Goal: Contribute content: Contribute content

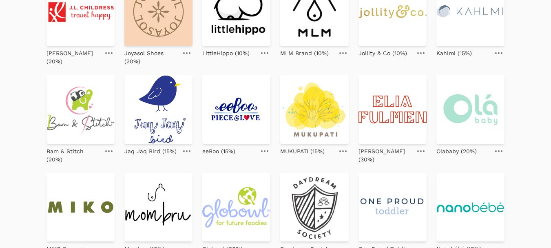
scroll to position [245, 0]
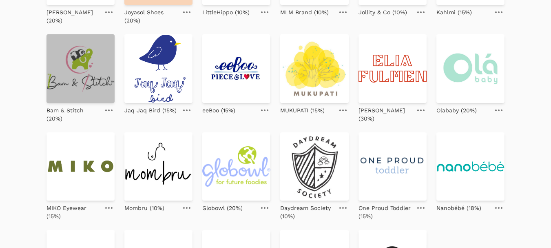
click at [90, 85] on img at bounding box center [80, 68] width 68 height 68
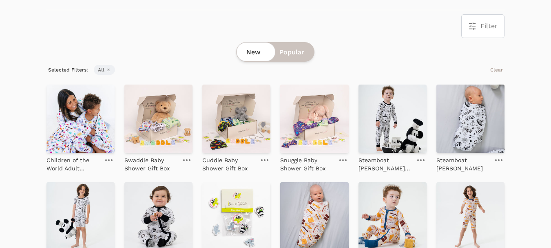
scroll to position [163, 0]
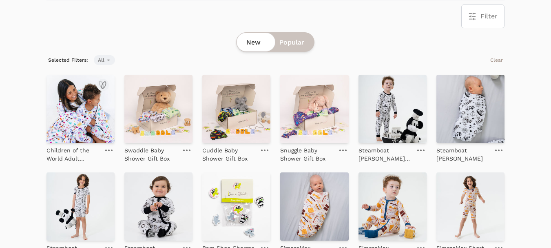
click at [75, 118] on img at bounding box center [80, 109] width 68 height 68
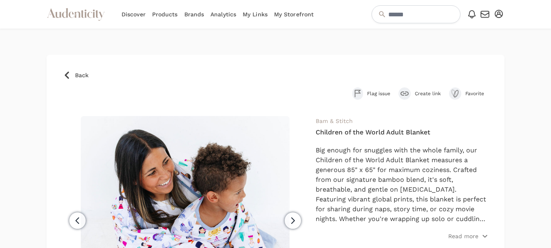
click at [421, 92] on span "Create link" at bounding box center [428, 93] width 26 height 7
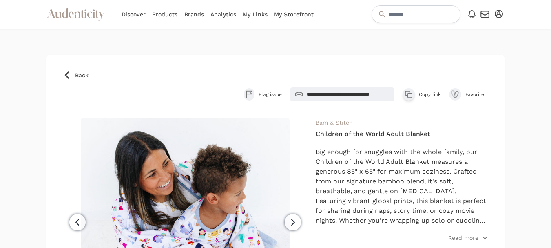
click at [421, 93] on span "Copy link" at bounding box center [430, 94] width 22 height 7
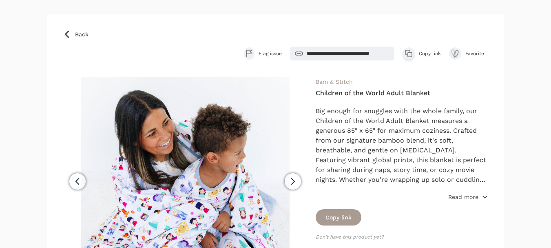
click at [457, 196] on p "Read more" at bounding box center [463, 196] width 30 height 8
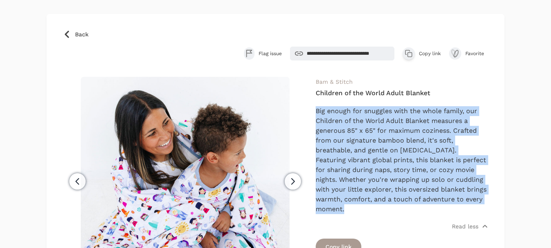
drag, startPoint x: 314, startPoint y: 111, endPoint x: 476, endPoint y: 210, distance: 189.7
click at [476, 210] on div "Previous Next Bam & Stitch Children of the World Adult Blanket Read less Copy l…" at bounding box center [275, 216] width 425 height 279
copy p "Big enough for snuggles with the whole family, our Children of the World Adult …"
click at [79, 30] on span "Back" at bounding box center [81, 34] width 13 height 8
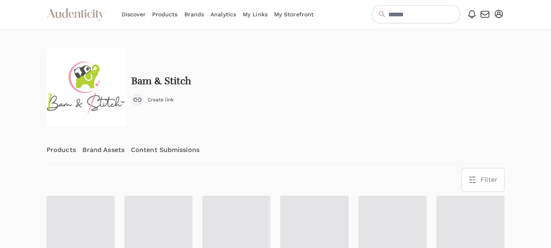
click at [172, 146] on link "Content Submissions" at bounding box center [165, 149] width 69 height 27
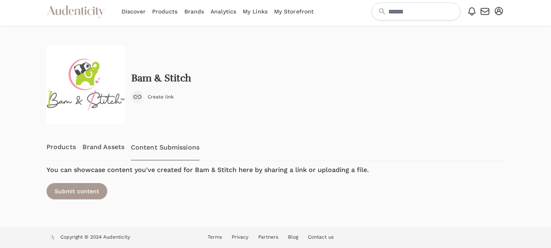
scroll to position [3, 0]
click at [56, 191] on div "Submit content" at bounding box center [76, 190] width 61 height 16
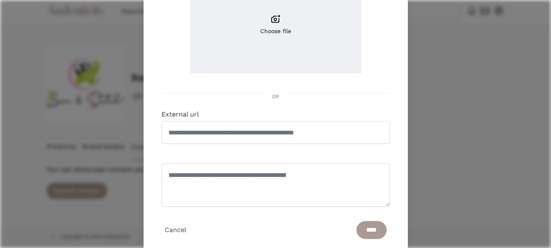
scroll to position [122, 0]
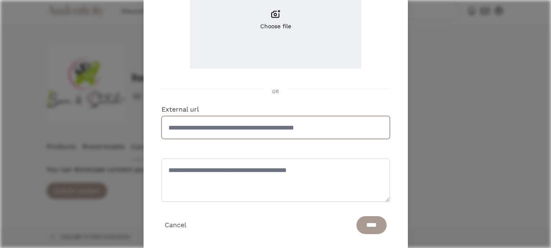
click at [242, 131] on input "External url" at bounding box center [275, 127] width 228 height 23
paste input "**********"
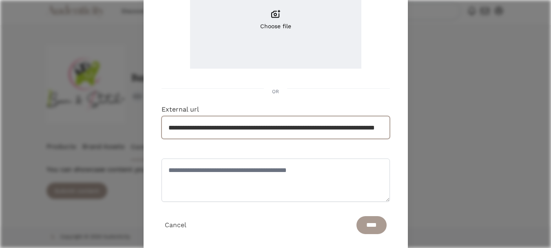
scroll to position [0, 65]
type input "**********"
click at [221, 172] on textarea at bounding box center [275, 179] width 228 height 43
click at [363, 226] on input "****" at bounding box center [371, 225] width 30 height 18
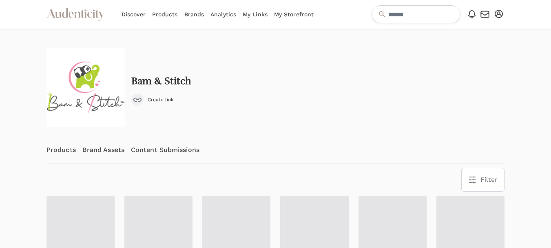
scroll to position [41, 0]
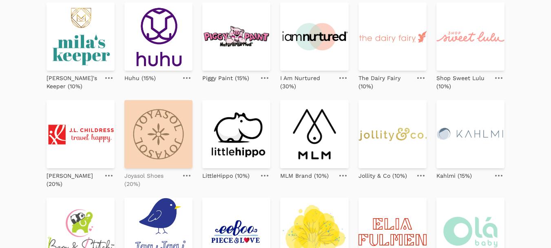
scroll to position [163, 0]
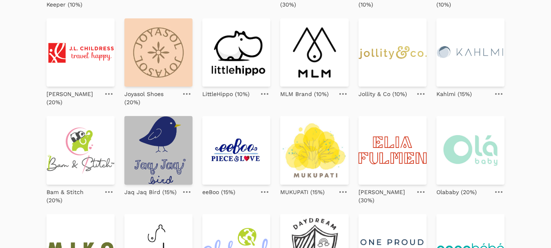
click at [169, 142] on img at bounding box center [158, 150] width 68 height 68
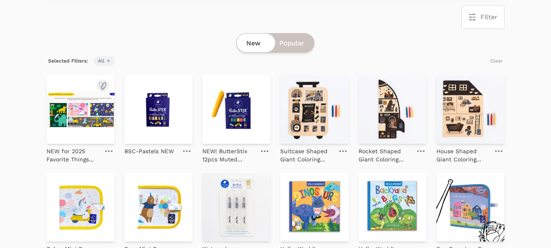
scroll to position [163, 0]
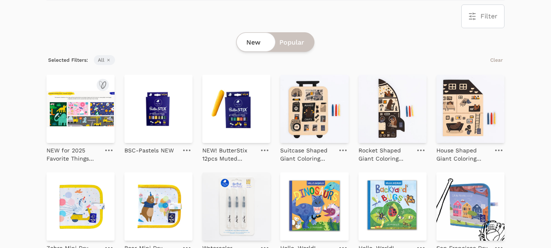
click at [82, 113] on img at bounding box center [80, 109] width 68 height 68
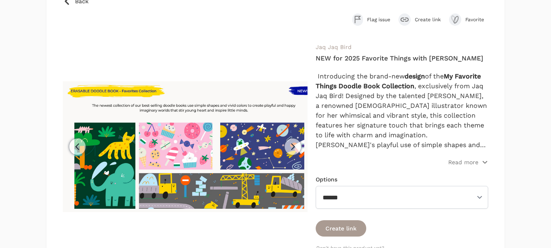
scroll to position [82, 0]
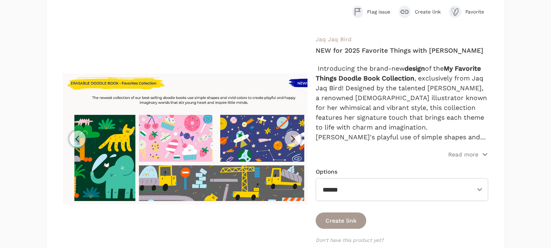
click at [418, 13] on span "Create link" at bounding box center [428, 12] width 26 height 7
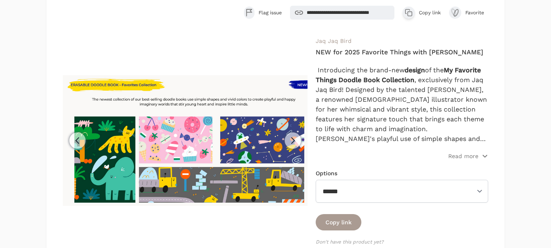
click at [429, 12] on span "Copy link" at bounding box center [430, 12] width 22 height 7
click at [458, 156] on p "Read more" at bounding box center [463, 156] width 30 height 8
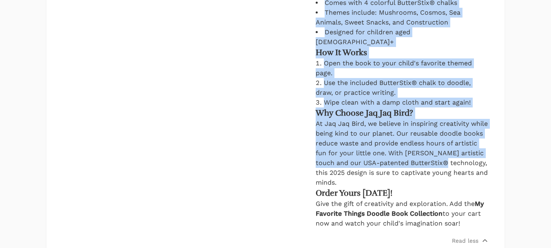
scroll to position [530, 0]
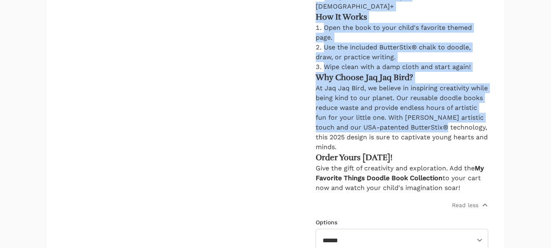
drag, startPoint x: 316, startPoint y: 74, endPoint x: 486, endPoint y: 164, distance: 192.3
copy div "Introducing the brand-new design of the My Favorite Things Doodle Book Collecti…"
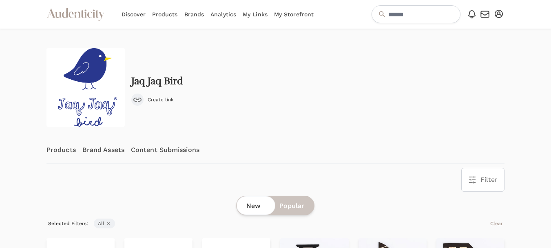
click at [162, 153] on link "Content Submissions" at bounding box center [165, 149] width 69 height 27
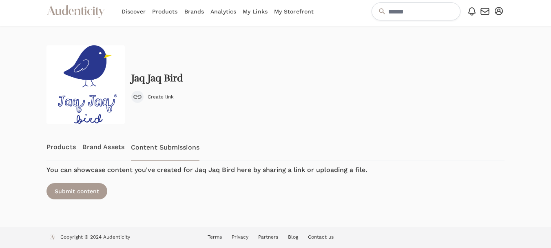
scroll to position [3, 0]
click at [66, 188] on div "Submit content" at bounding box center [76, 190] width 61 height 16
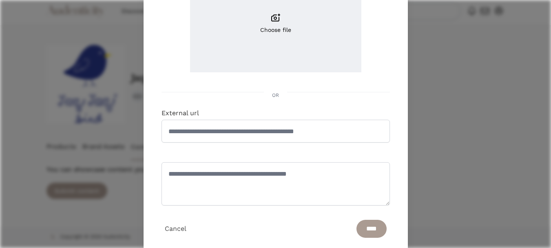
scroll to position [122, 0]
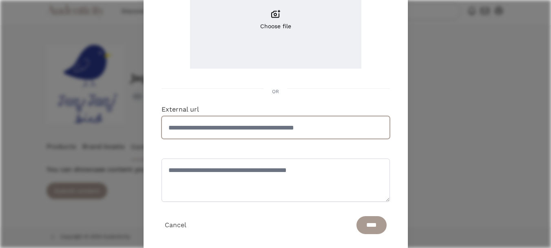
drag, startPoint x: 238, startPoint y: 137, endPoint x: 238, endPoint y: 131, distance: 5.7
click at [238, 136] on input "External url" at bounding box center [275, 127] width 228 height 23
click at [238, 131] on input "External url" at bounding box center [275, 127] width 228 height 23
paste input "**********"
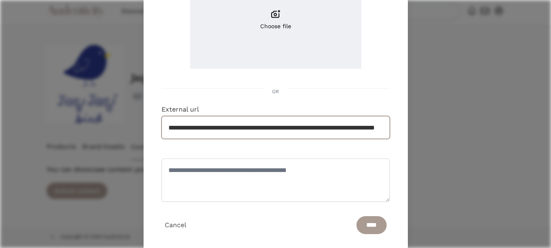
scroll to position [0, 65]
type input "**********"
click at [367, 222] on input "****" at bounding box center [371, 225] width 30 height 18
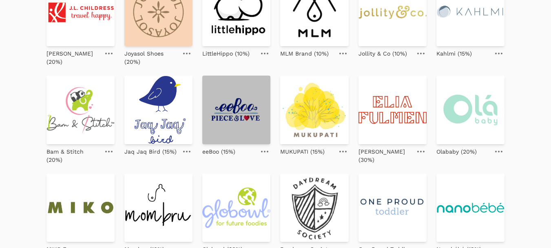
scroll to position [204, 0]
click at [229, 105] on img at bounding box center [236, 109] width 68 height 68
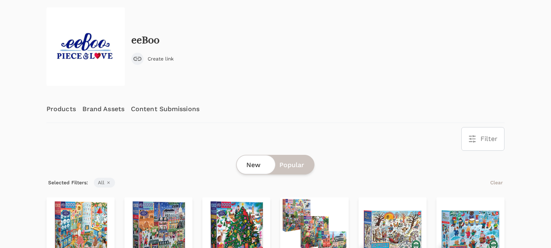
scroll to position [82, 0]
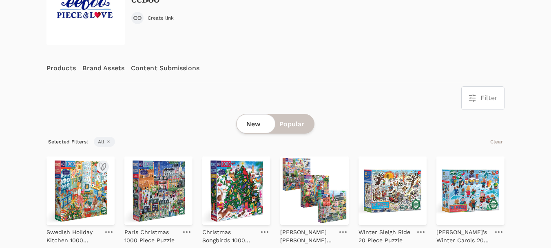
click at [75, 184] on img at bounding box center [80, 190] width 68 height 68
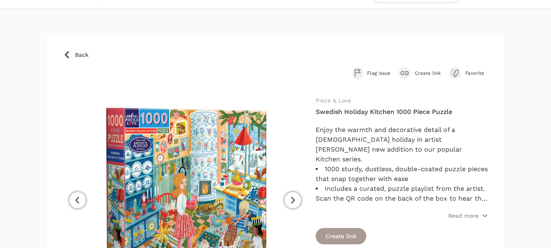
scroll to position [41, 0]
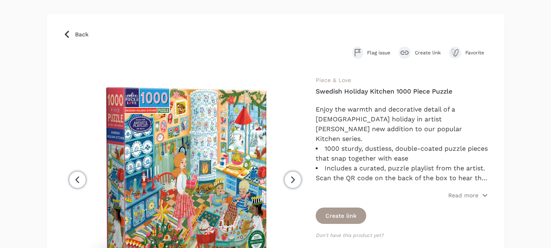
click at [423, 51] on span "Create link" at bounding box center [428, 52] width 26 height 7
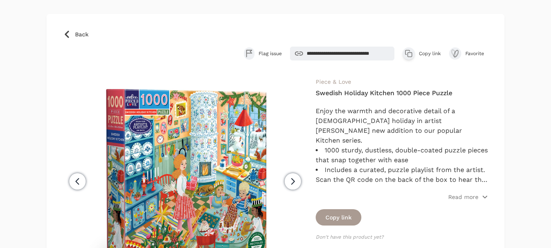
click at [428, 51] on span "Copy link" at bounding box center [430, 53] width 22 height 7
click at [455, 197] on p "Read more" at bounding box center [463, 196] width 30 height 8
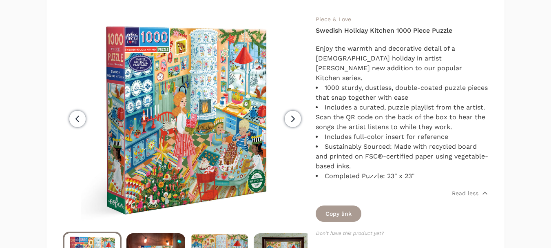
scroll to position [122, 0]
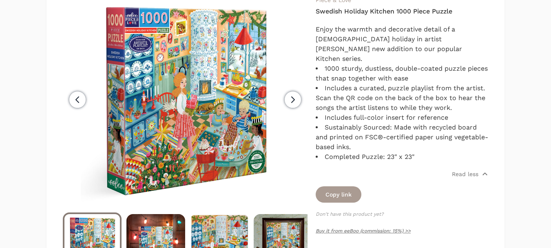
drag, startPoint x: 316, startPoint y: 111, endPoint x: 454, endPoint y: 148, distance: 143.0
click at [454, 148] on div "Enjoy the warmth and decorative detail of a Scandinavian holiday in artist Uta …" at bounding box center [402, 92] width 172 height 137
copy div "Enjoy the warmth and decorative detail of a Scandinavian holiday in artist Uta …"
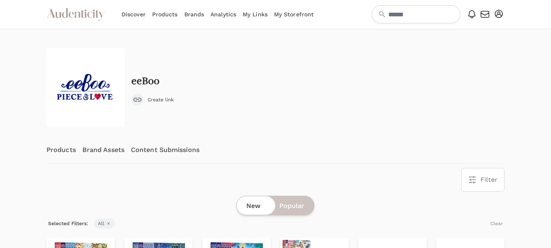
click at [163, 151] on link "Content Submissions" at bounding box center [165, 149] width 69 height 27
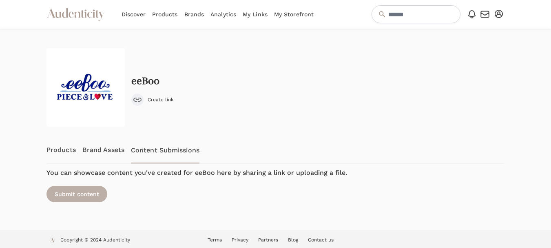
click at [66, 192] on div "Submit content" at bounding box center [76, 194] width 61 height 16
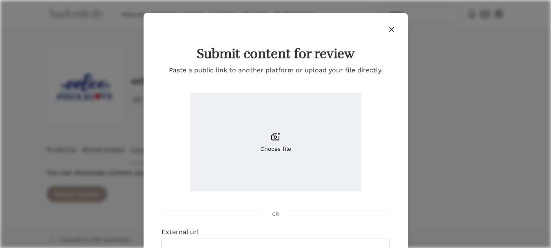
scroll to position [82, 0]
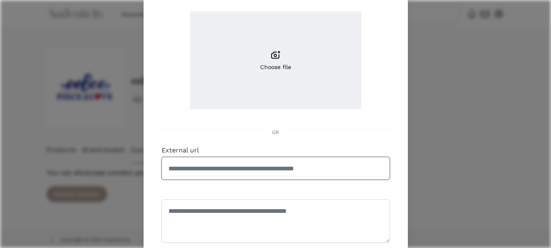
click at [238, 166] on input "External url" at bounding box center [275, 168] width 228 height 23
paste input "**********"
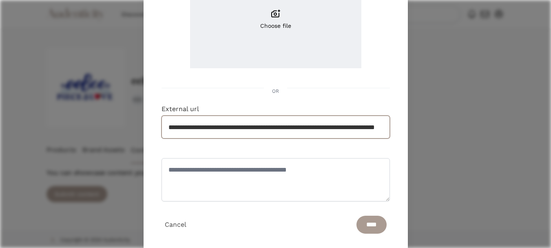
scroll to position [141, 0]
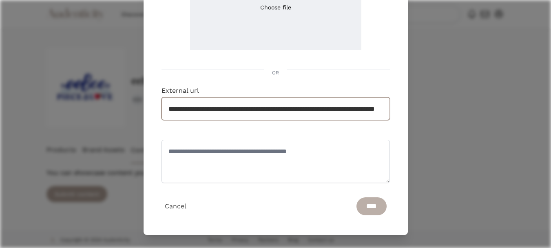
type input "**********"
click at [362, 203] on input "****" at bounding box center [371, 206] width 30 height 18
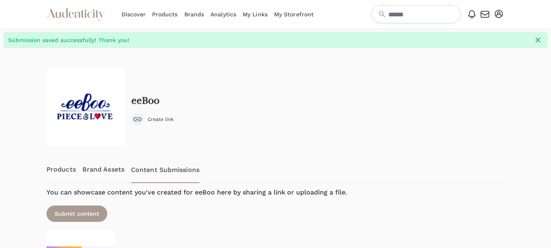
click at [301, 124] on div "eeBoo Create link" at bounding box center [275, 107] width 458 height 78
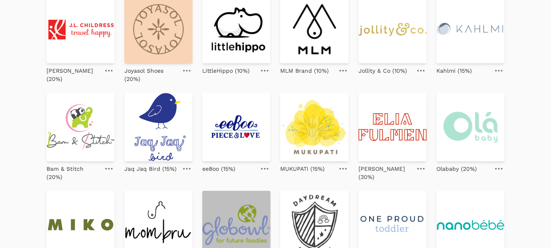
scroll to position [204, 0]
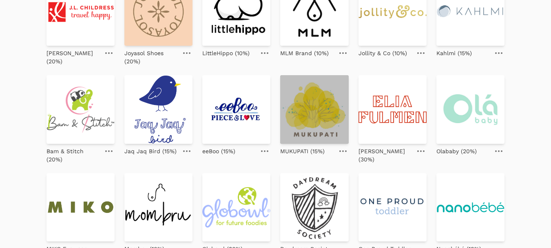
click at [316, 107] on img at bounding box center [314, 109] width 68 height 68
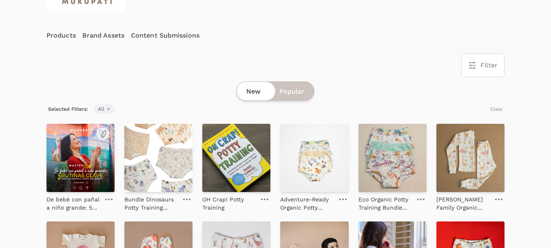
scroll to position [122, 0]
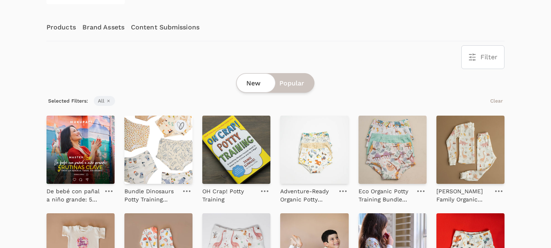
click at [149, 158] on img at bounding box center [158, 149] width 68 height 68
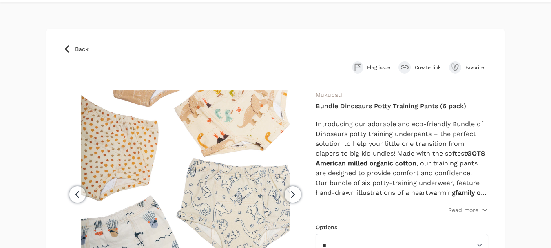
scroll to position [41, 0]
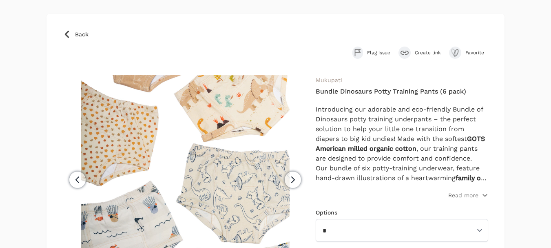
click at [417, 50] on span "Create link" at bounding box center [428, 52] width 26 height 7
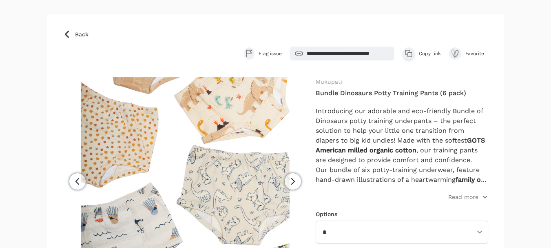
click at [438, 53] on span "Copy link" at bounding box center [430, 53] width 22 height 7
click at [471, 195] on p "Read more" at bounding box center [463, 196] width 30 height 8
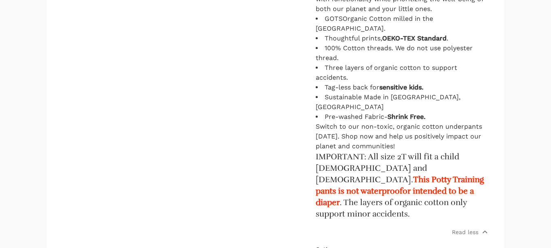
scroll to position [489, 0]
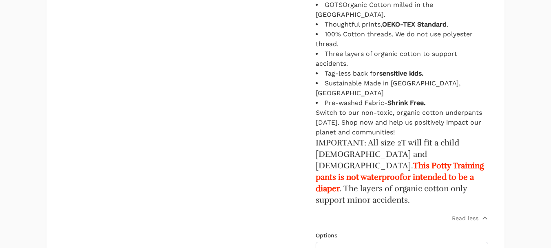
drag, startPoint x: 315, startPoint y: 111, endPoint x: 470, endPoint y: 166, distance: 164.8
copy div "Introducing our adorable and eco-friendly Bundle of Dinosaurs potty training un…"
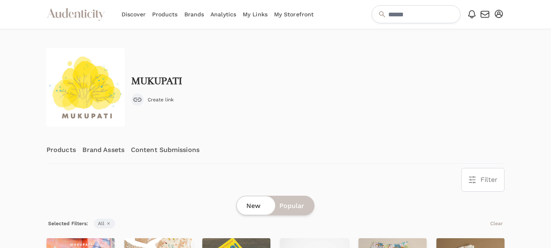
click at [167, 150] on link "Content Submissions" at bounding box center [165, 149] width 69 height 27
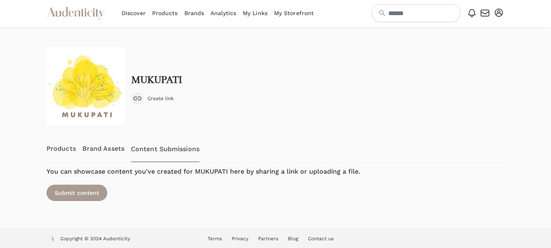
scroll to position [3, 0]
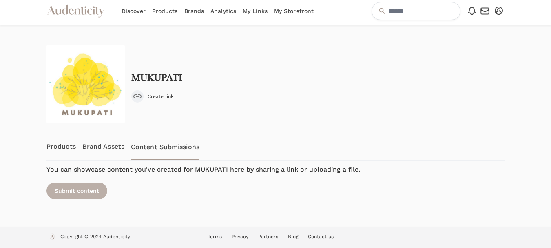
click at [61, 190] on div "Submit content" at bounding box center [76, 190] width 61 height 16
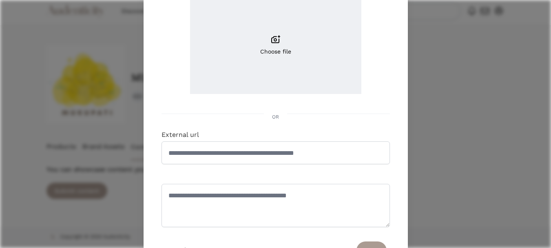
scroll to position [122, 0]
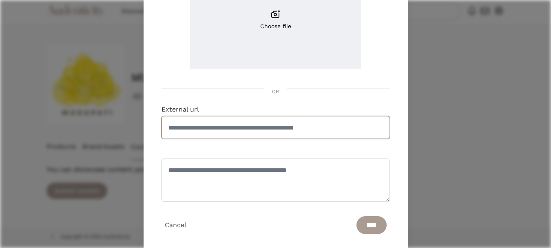
click at [261, 133] on input "External url" at bounding box center [275, 127] width 228 height 23
paste input "**********"
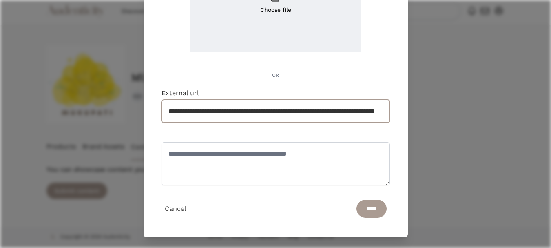
scroll to position [141, 0]
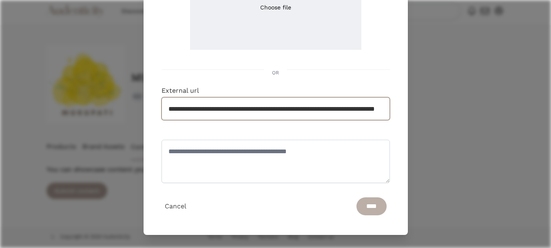
type input "**********"
click at [363, 204] on input "****" at bounding box center [371, 206] width 30 height 18
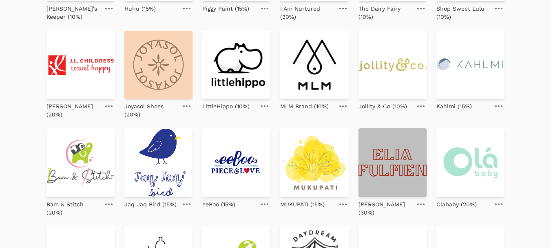
scroll to position [163, 0]
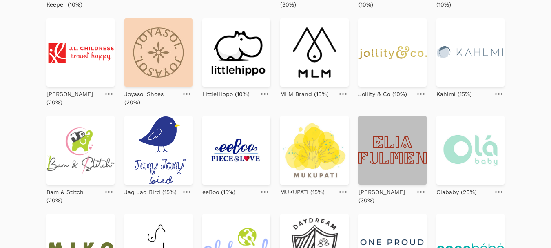
click at [402, 148] on img at bounding box center [392, 150] width 68 height 68
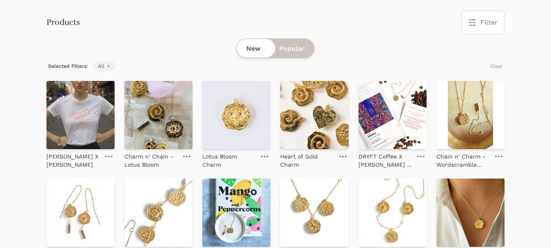
scroll to position [163, 0]
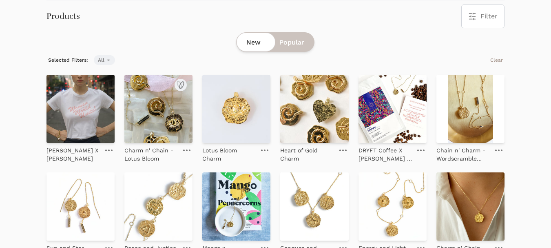
click at [157, 113] on img at bounding box center [158, 109] width 68 height 68
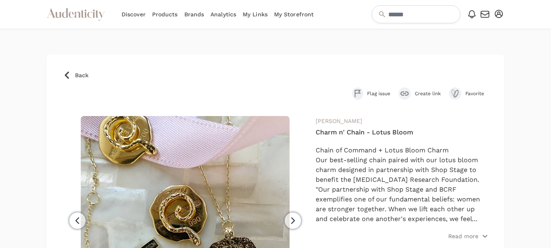
click at [418, 95] on span "Create link" at bounding box center [428, 93] width 26 height 7
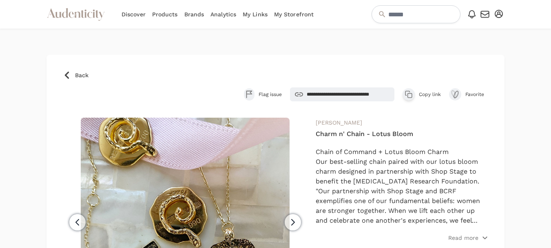
click at [428, 93] on span "Copy link" at bounding box center [430, 94] width 22 height 7
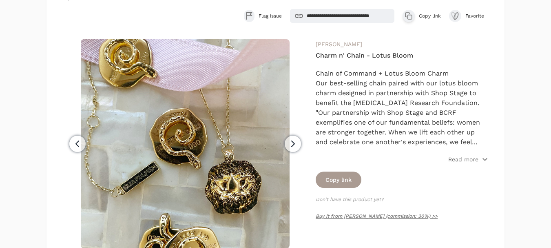
scroll to position [82, 0]
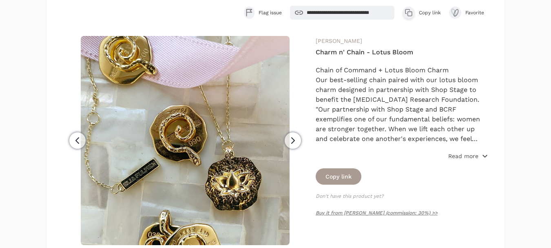
click at [460, 155] on p "Read more" at bounding box center [463, 156] width 30 height 8
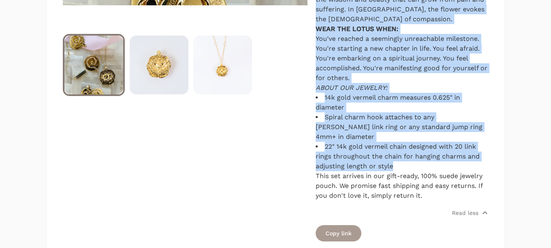
scroll to position [408, 0]
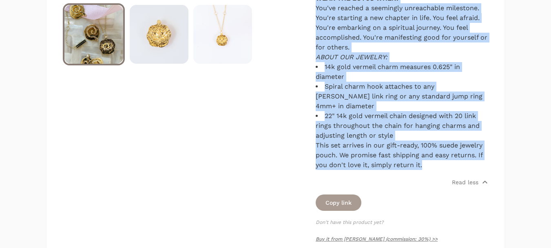
drag, startPoint x: 316, startPoint y: 71, endPoint x: 481, endPoint y: 151, distance: 183.7
copy div "Chain of Command + Lotus Bloom Charm Our best-selling chain paired with our lot…"
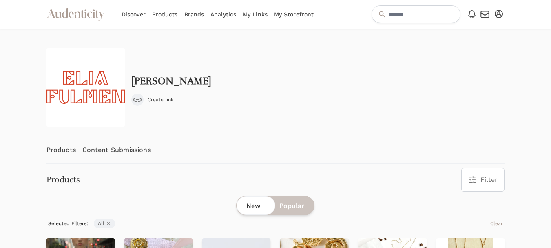
click at [117, 152] on link "Content Submissions" at bounding box center [116, 149] width 69 height 27
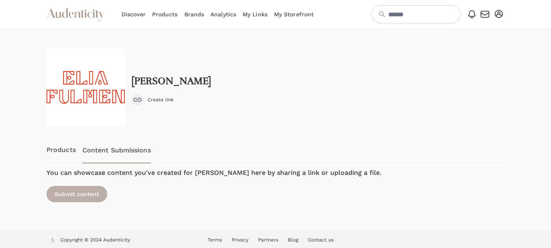
click at [91, 195] on div "Submit content" at bounding box center [76, 194] width 61 height 16
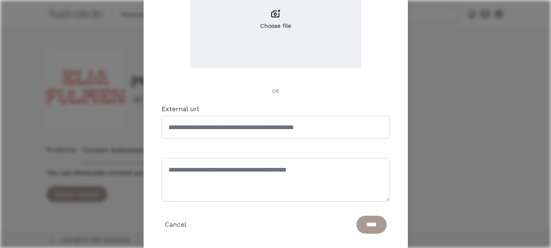
scroll to position [141, 0]
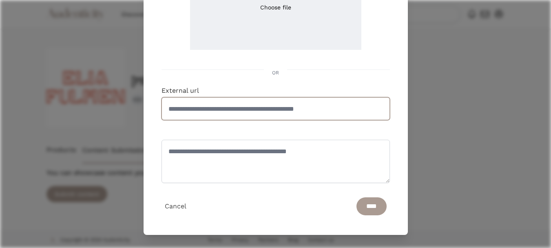
click at [215, 107] on input "External url" at bounding box center [275, 108] width 228 height 23
paste input "**********"
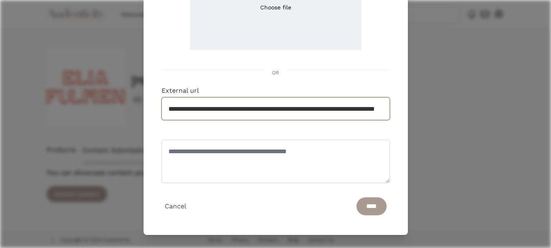
scroll to position [0, 66]
type input "**********"
click at [368, 198] on input "****" at bounding box center [371, 206] width 30 height 18
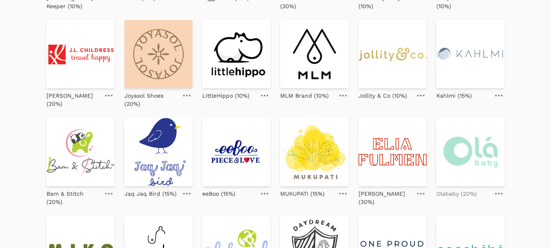
scroll to position [163, 0]
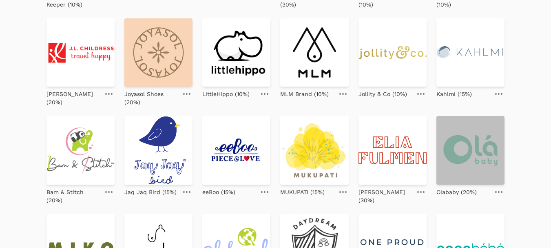
click at [479, 152] on img at bounding box center [470, 150] width 68 height 68
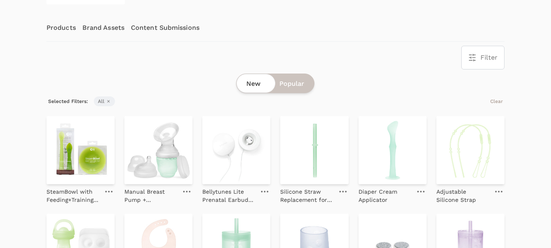
scroll to position [122, 0]
click at [72, 148] on img at bounding box center [80, 149] width 68 height 68
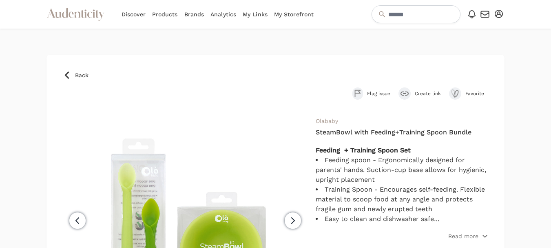
click at [427, 94] on span "Create link" at bounding box center [428, 93] width 26 height 7
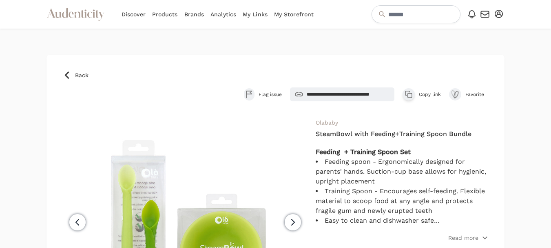
click at [429, 94] on span "Copy link" at bounding box center [430, 94] width 22 height 7
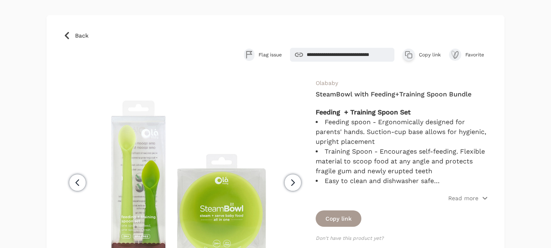
scroll to position [41, 0]
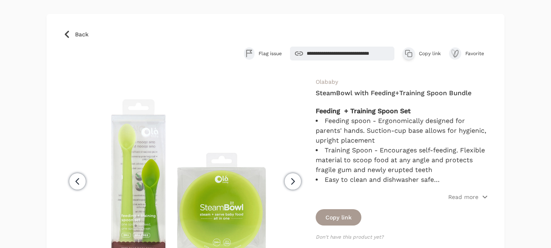
click at [458, 201] on div "Olababy SteamBowl with Feeding+Training Spoon Bundle Feeding + Training Spoon S…" at bounding box center [402, 216] width 172 height 279
click at [453, 197] on p "Read more" at bounding box center [463, 196] width 30 height 8
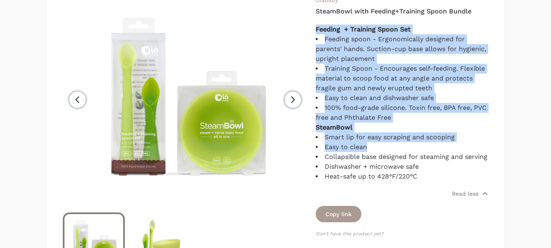
scroll to position [163, 0]
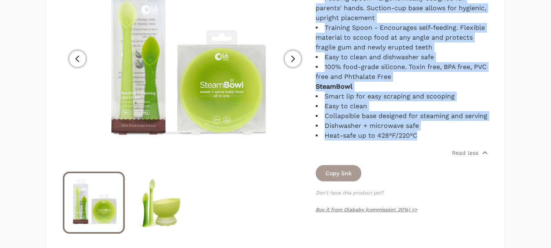
drag, startPoint x: 315, startPoint y: 111, endPoint x: 492, endPoint y: 147, distance: 180.6
click at [492, 147] on div "**********" at bounding box center [275, 150] width 458 height 517
copy div "Feeding + Training Spoon Set Feeding spoon - Ergonomically designed for parents…"
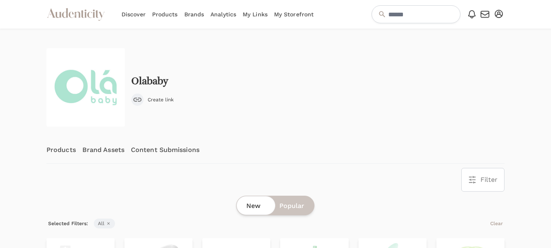
click at [155, 149] on link "Content Submissions" at bounding box center [165, 149] width 69 height 27
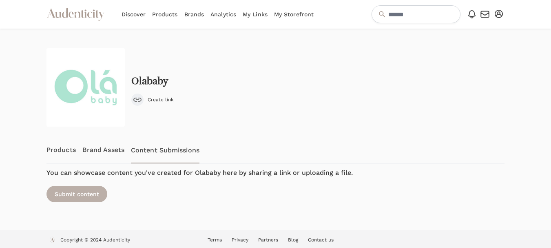
click at [71, 195] on div "Submit content" at bounding box center [76, 194] width 61 height 16
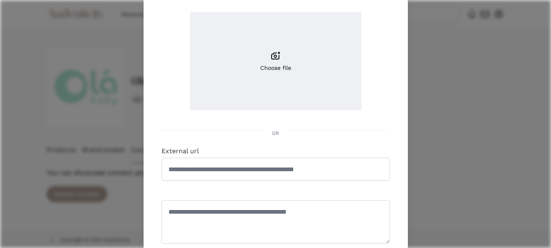
scroll to position [82, 0]
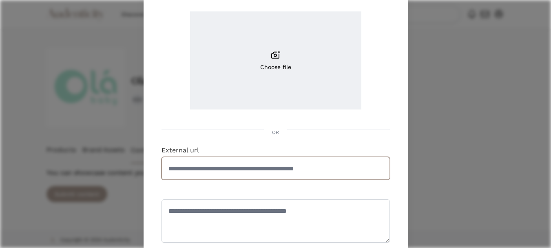
click at [255, 171] on input "External url" at bounding box center [275, 168] width 228 height 23
paste input "**********"
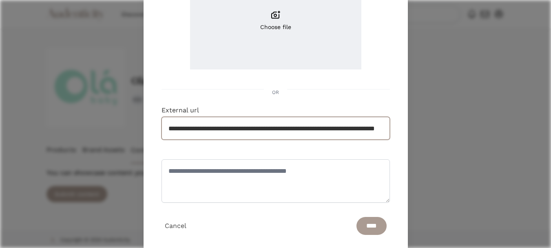
scroll to position [141, 0]
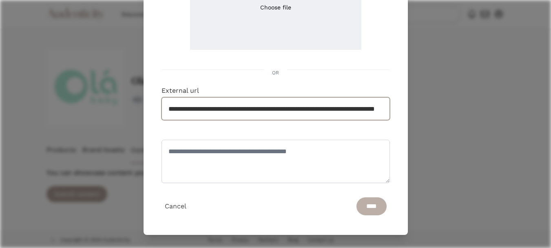
type input "**********"
click at [372, 206] on input "****" at bounding box center [371, 206] width 30 height 18
